Goal: Book appointment/travel/reservation

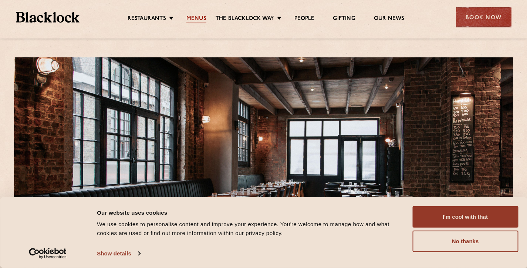
click at [202, 18] on link "Menus" at bounding box center [196, 19] width 20 height 8
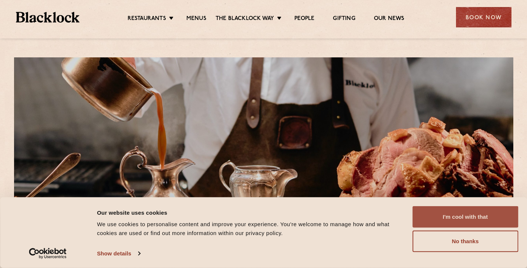
click at [449, 213] on button "I'm cool with that" at bounding box center [465, 216] width 106 height 21
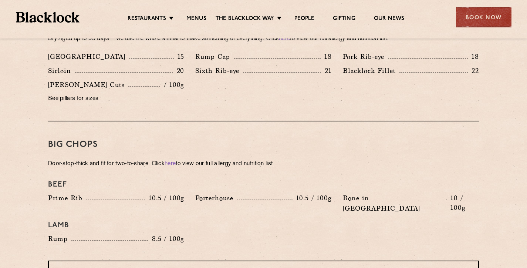
scroll to position [729, 0]
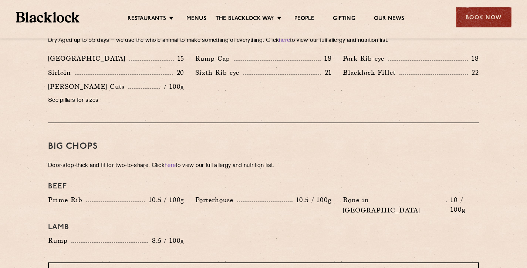
click at [471, 18] on div "Book Now" at bounding box center [483, 17] width 55 height 20
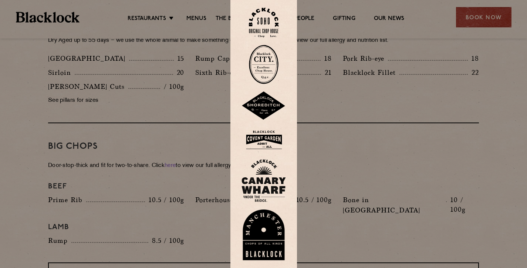
click at [265, 113] on img at bounding box center [263, 105] width 44 height 29
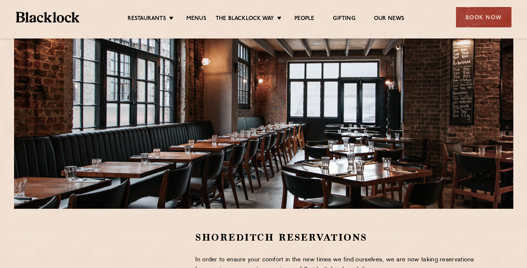
scroll to position [54, 0]
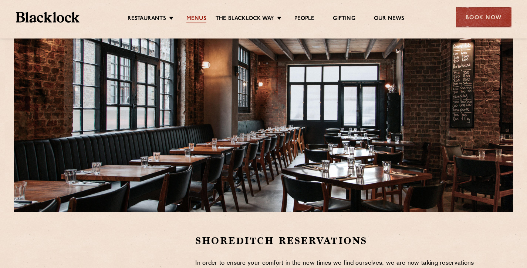
click at [200, 17] on link "Menus" at bounding box center [196, 19] width 20 height 8
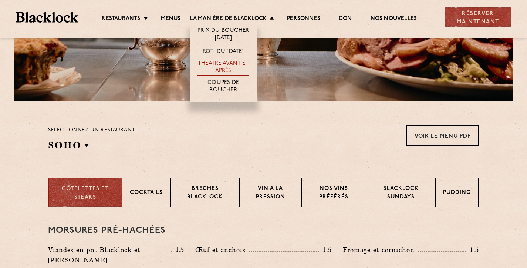
scroll to position [165, 0]
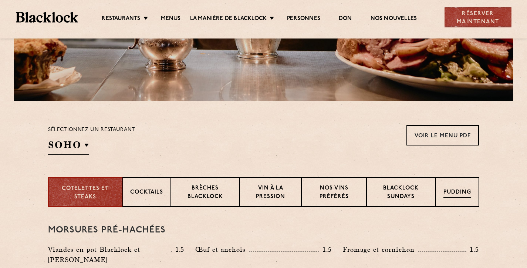
click at [445, 195] on p "PUDDING" at bounding box center [457, 192] width 28 height 9
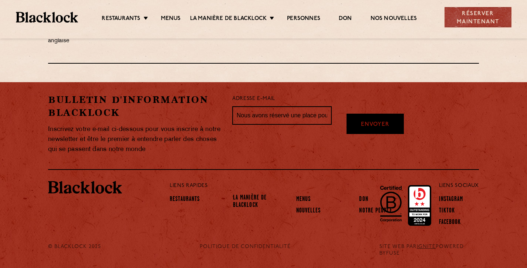
scroll to position [508, 0]
